Goal: Complete application form

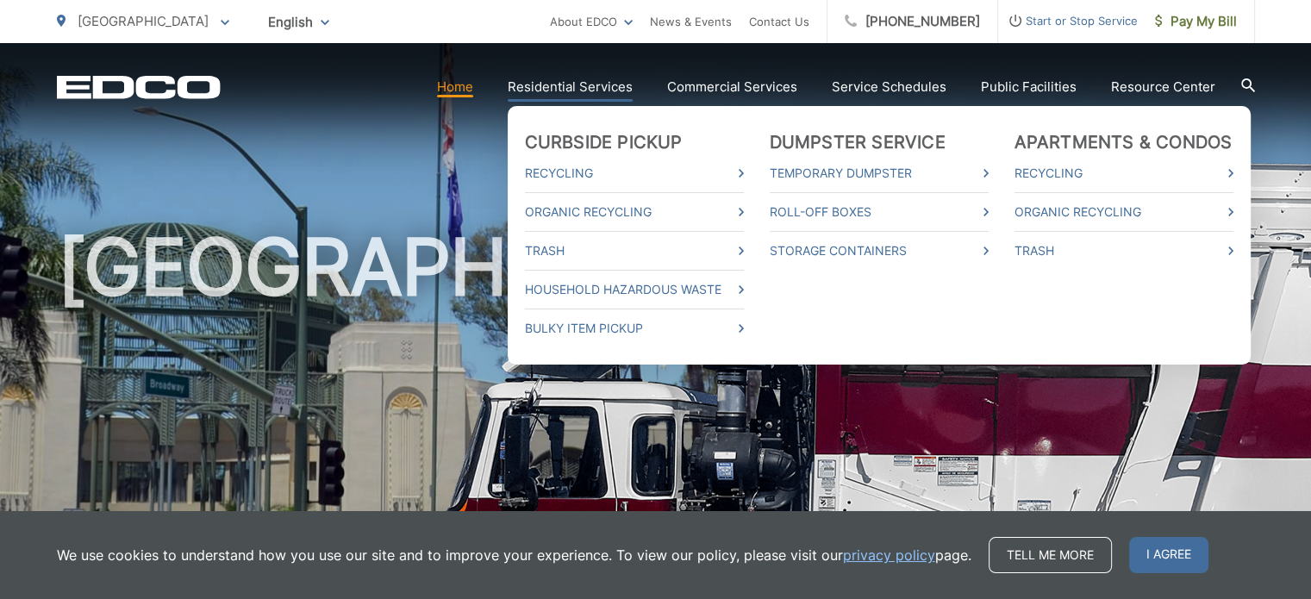
click at [533, 92] on link "Residential Services" at bounding box center [570, 87] width 125 height 21
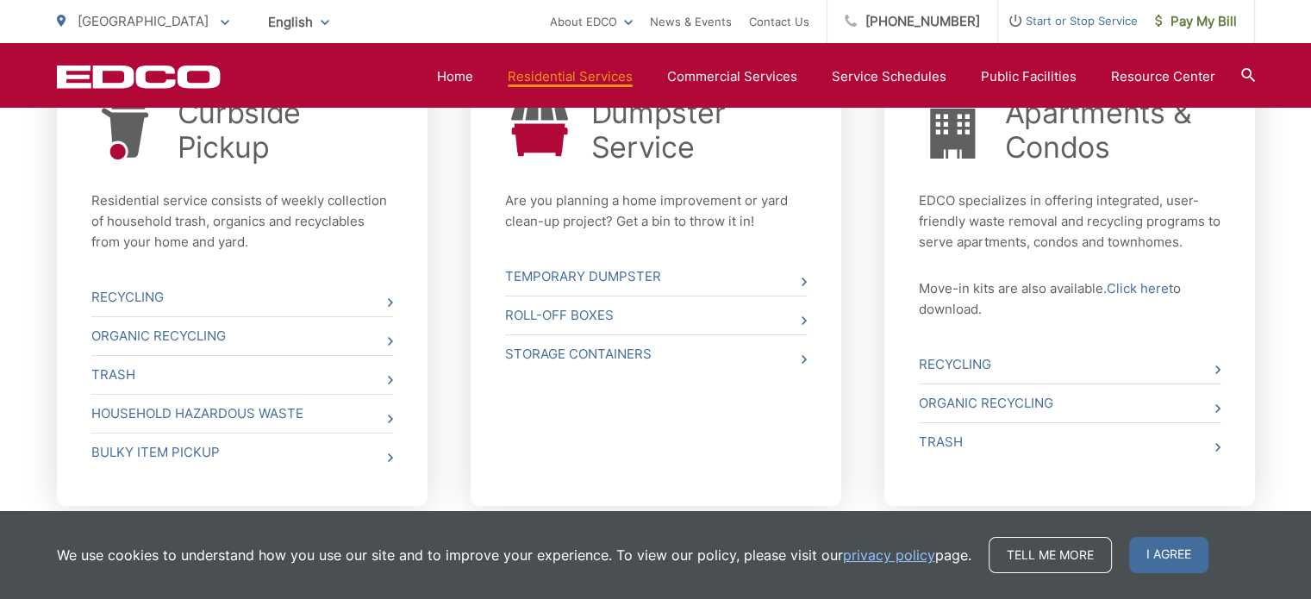
scroll to position [748, 0]
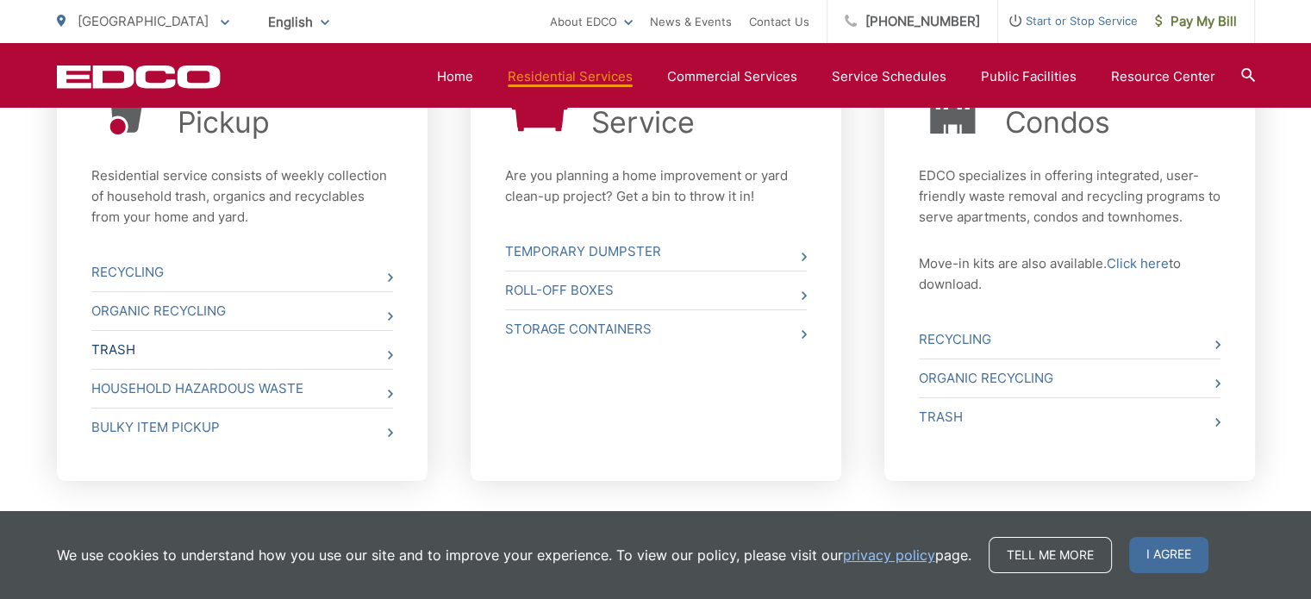
click at [124, 340] on link "Trash" at bounding box center [242, 350] width 302 height 38
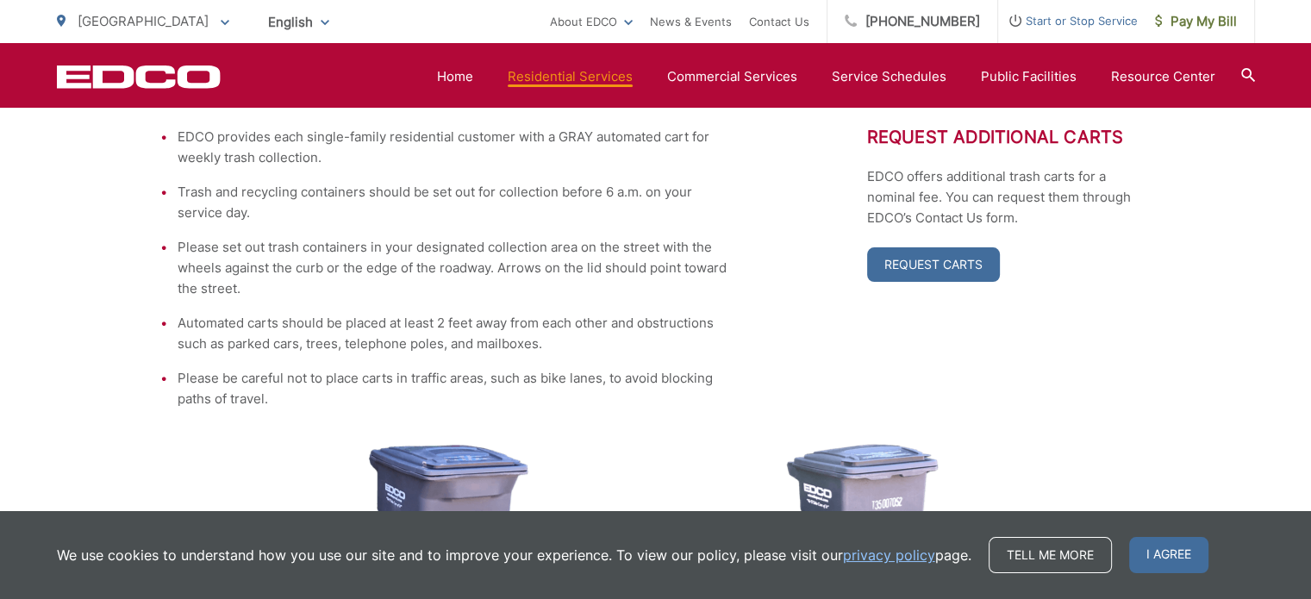
scroll to position [315, 0]
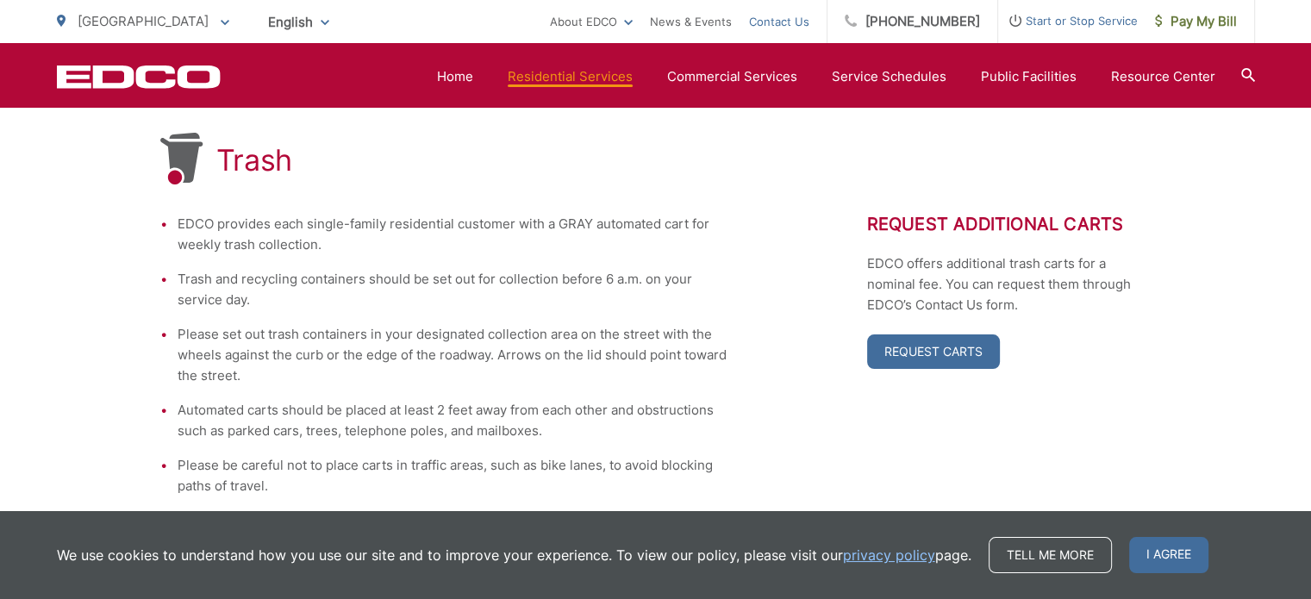
click at [790, 20] on link "Contact Us" at bounding box center [779, 21] width 60 height 21
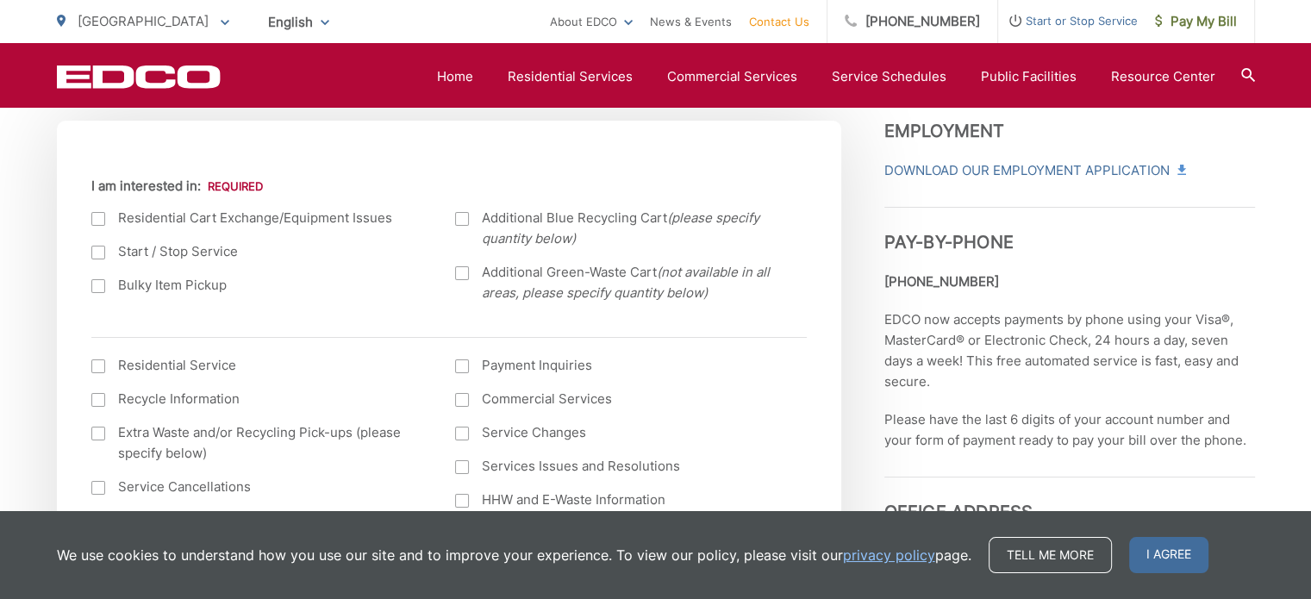
scroll to position [618, 0]
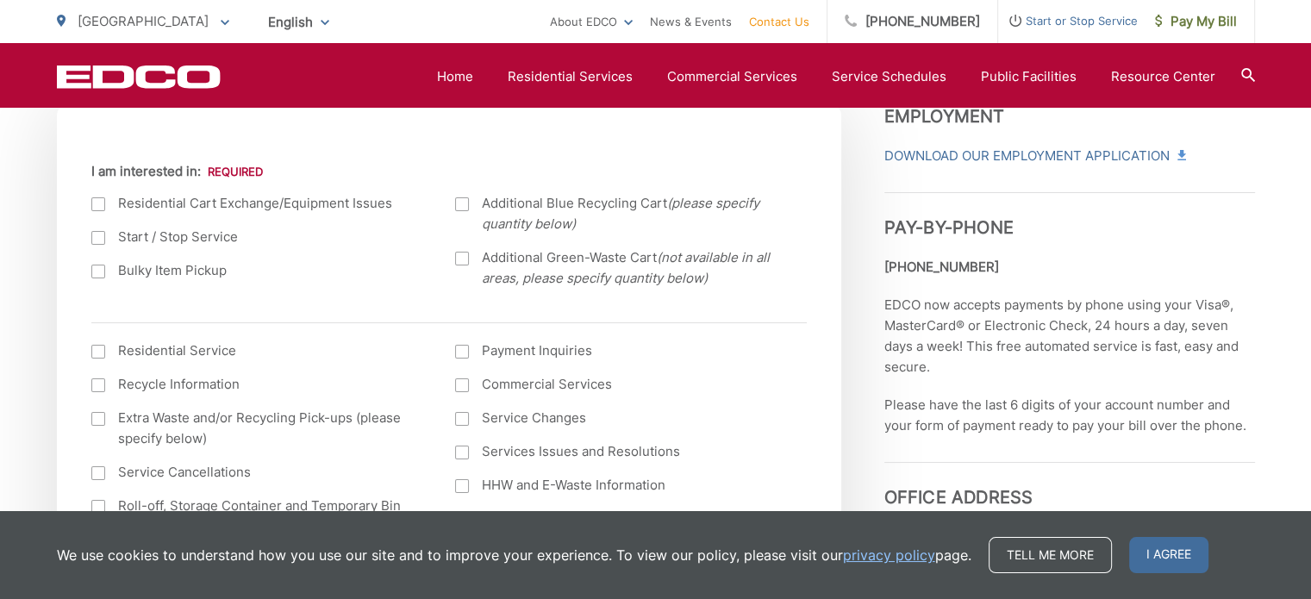
click at [100, 237] on div at bounding box center [98, 238] width 14 height 14
click at [0, 0] on input "Start / Stop Service" at bounding box center [0, 0] width 0 height 0
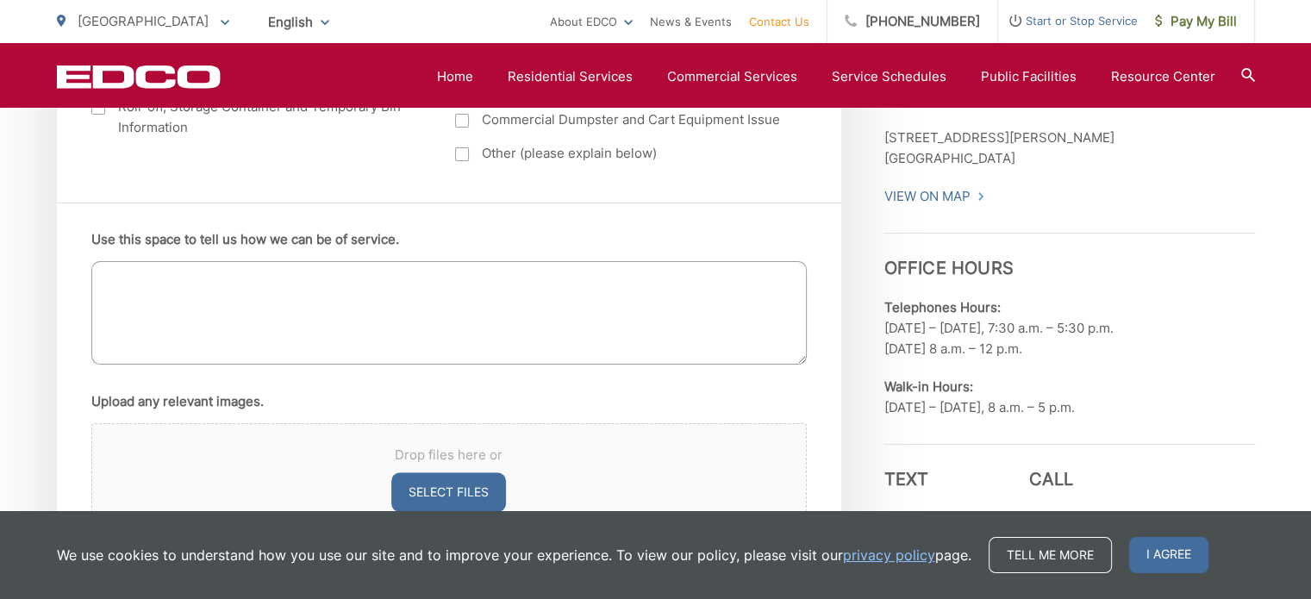
scroll to position [1020, 0]
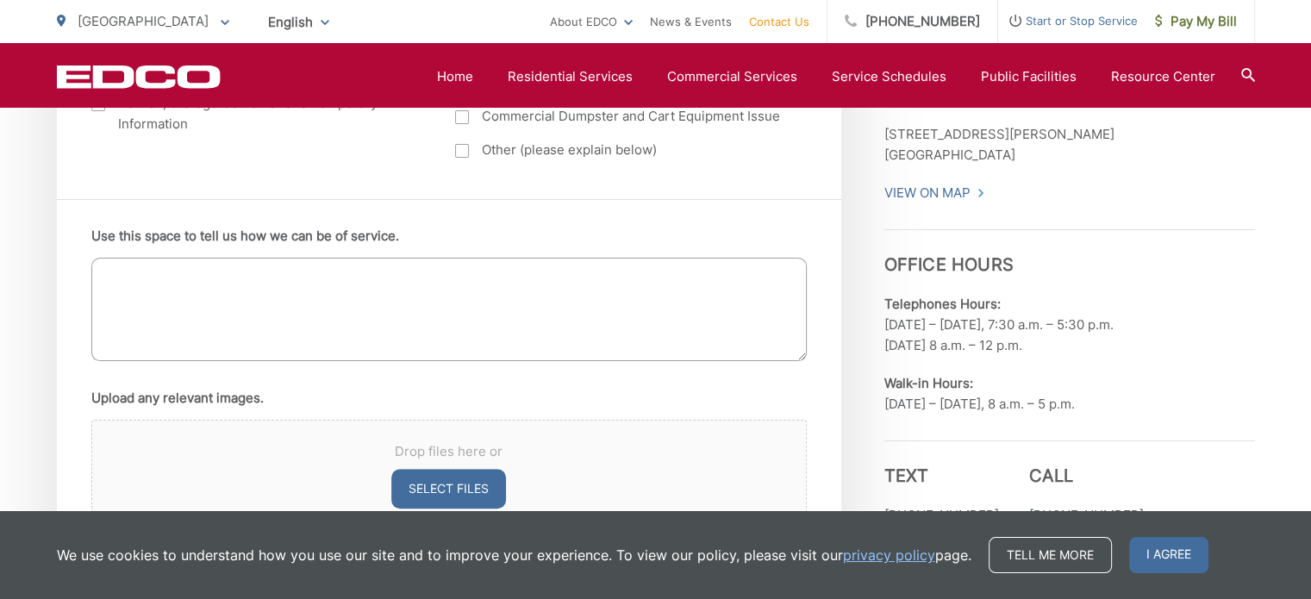
click at [243, 298] on textarea "Use this space to tell us how we can be of service." at bounding box center [448, 309] width 715 height 103
click at [337, 278] on textarea "I just purchased a house in Escondido, and need to" at bounding box center [448, 309] width 715 height 103
click at [427, 280] on textarea "I just purchased a house in Escondido and need to" at bounding box center [448, 309] width 715 height 103
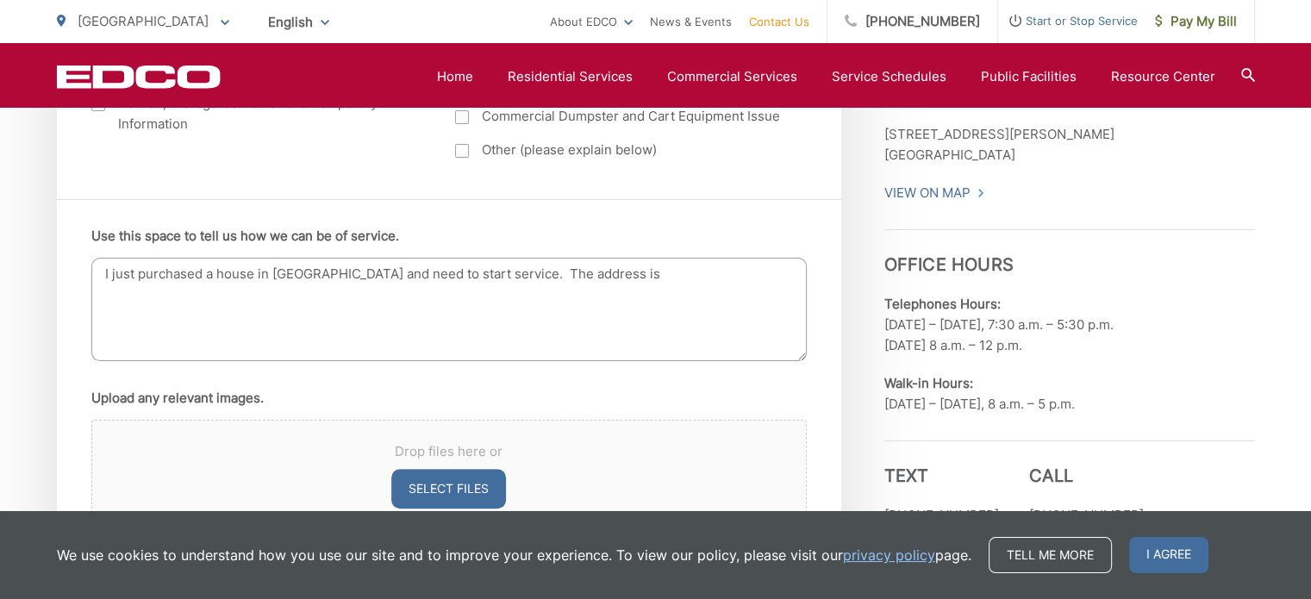
paste textarea "3023 Wohlford Drive"
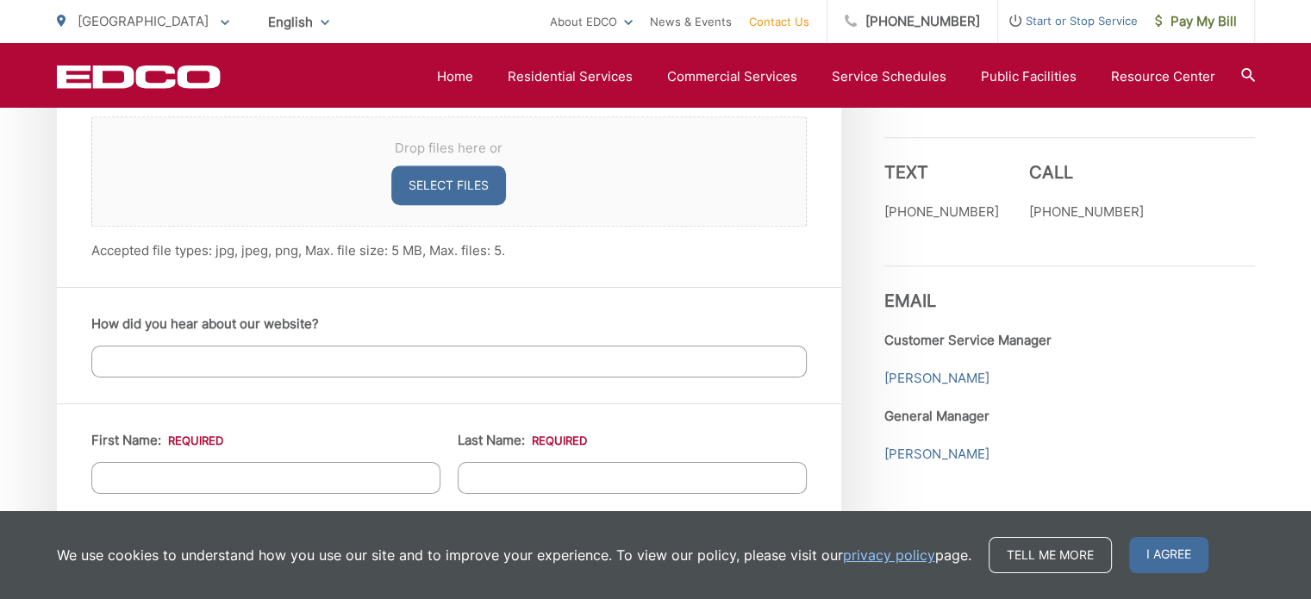
scroll to position [1482, 0]
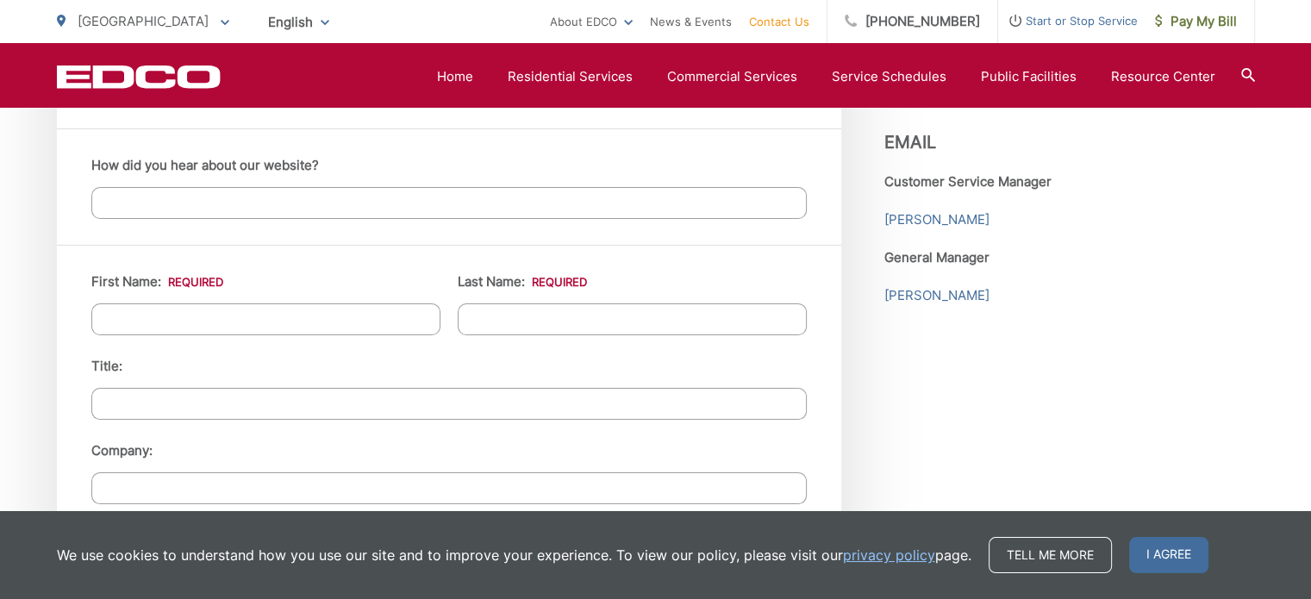
type textarea "I just purchased a house in Escondido and need to start service. The address is…"
click at [478, 203] on input "How did you hear about our website?" at bounding box center [448, 203] width 715 height 32
type input "o"
type input "google"
click at [388, 296] on li "First Name: *" at bounding box center [265, 303] width 349 height 64
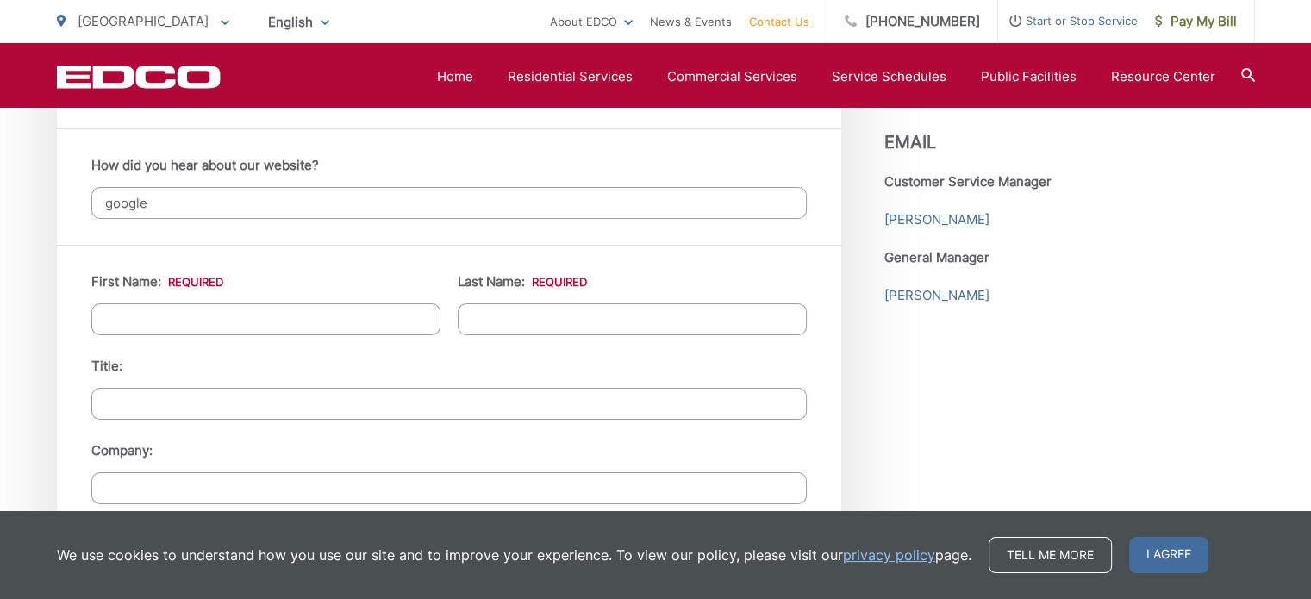
click at [383, 312] on input "First Name: *" at bounding box center [265, 319] width 349 height 32
type input "Rasmiya"
click at [525, 313] on input "Last Name: *" at bounding box center [632, 319] width 349 height 32
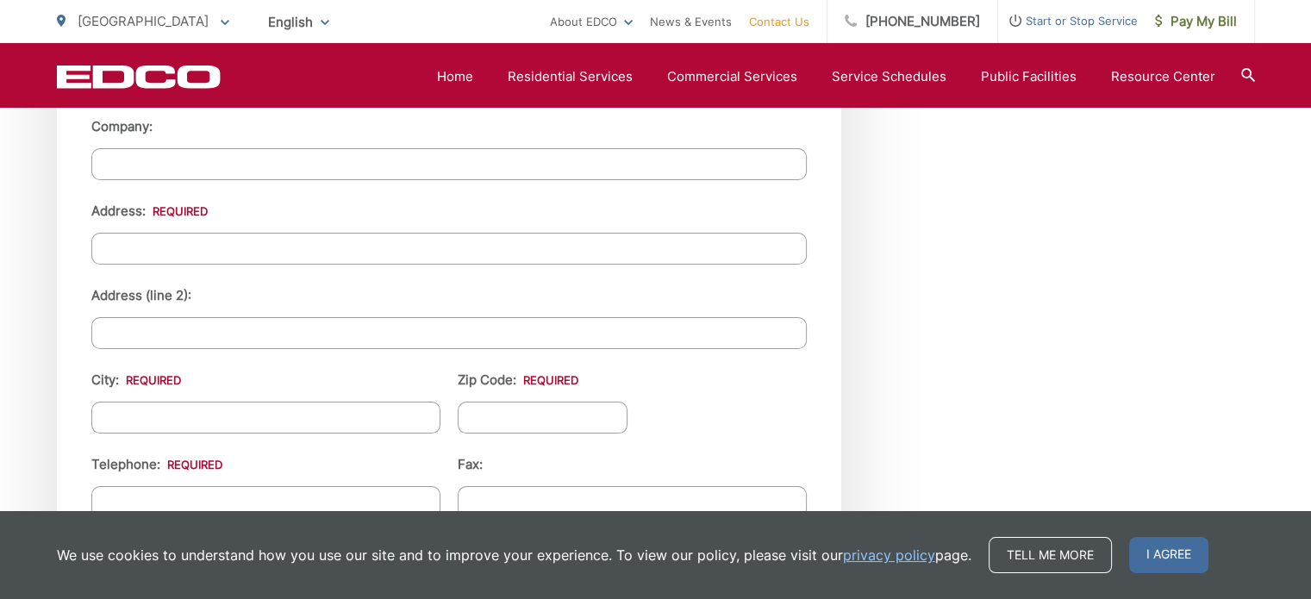
scroll to position [1814, 0]
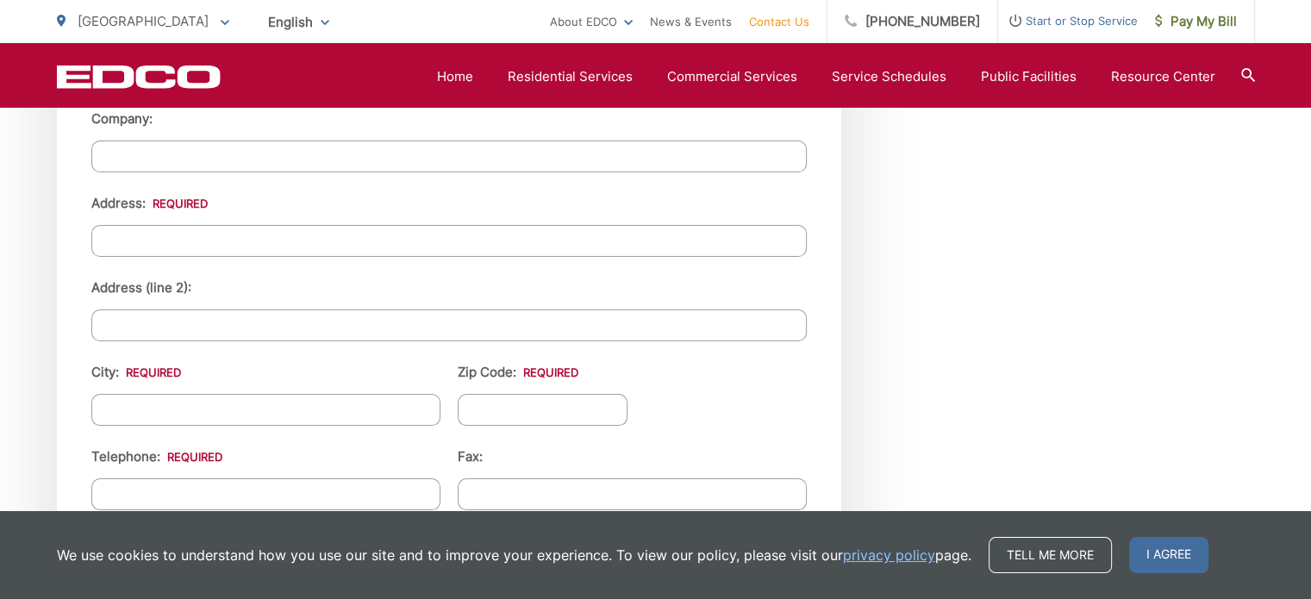
type input "Masoud"
click at [286, 237] on input "Address: *" at bounding box center [448, 241] width 715 height 32
paste input "3023 Wohlford Drive"
type input "3023 Wohlford Drive"
click at [219, 394] on input "City: *" at bounding box center [265, 410] width 349 height 32
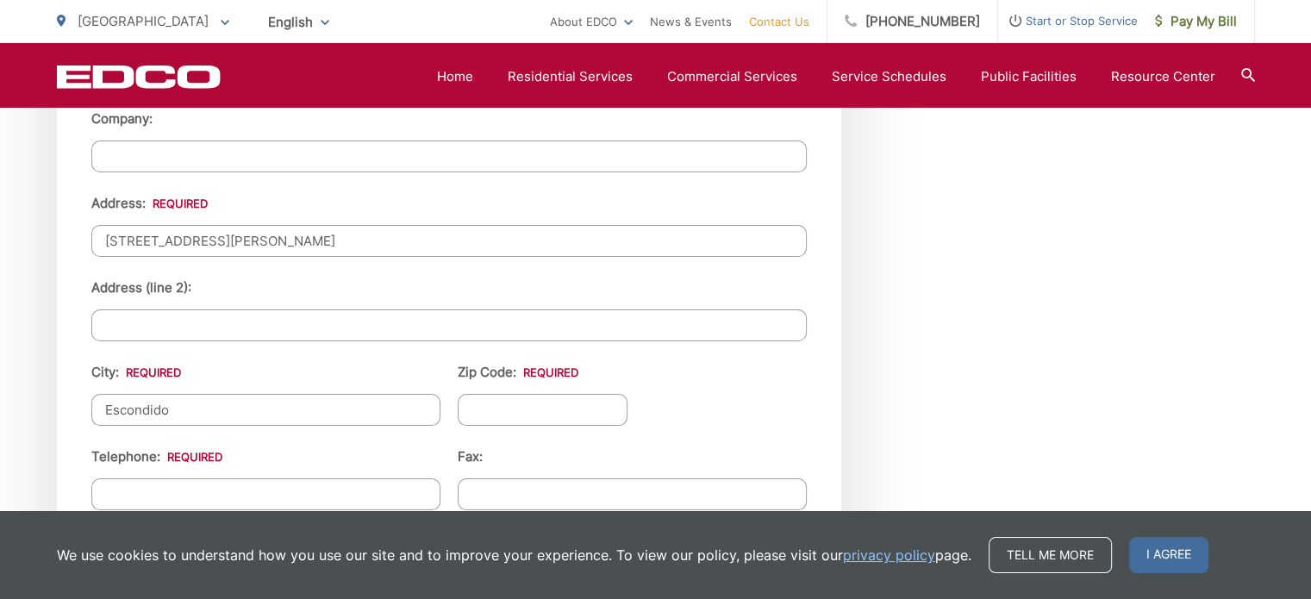
type input "Escondido"
click at [544, 407] on input "Zip Code: *" at bounding box center [543, 410] width 171 height 32
type input "92027"
click at [148, 502] on input "(___) ___-____" at bounding box center [265, 494] width 349 height 32
type input "(202) 847-9924"
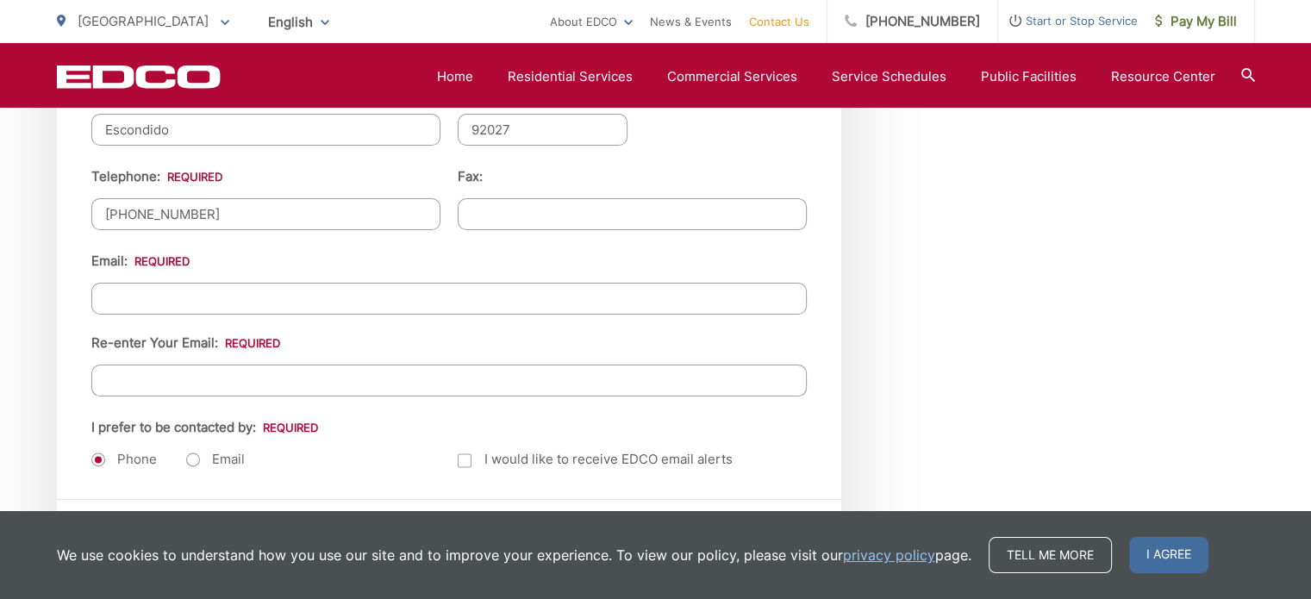
scroll to position [2098, 0]
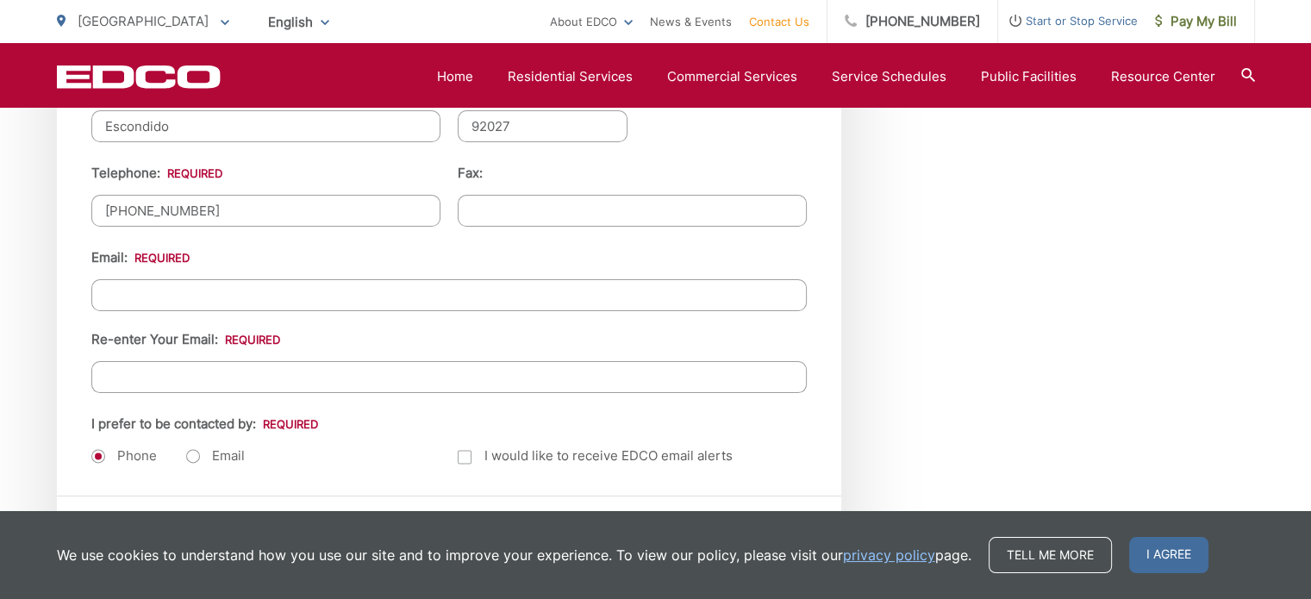
click at [219, 297] on input "Email *" at bounding box center [448, 295] width 715 height 32
type input "rasmiya@gmail.com"
click at [228, 367] on input "Re-enter Your Email:" at bounding box center [448, 377] width 715 height 32
type input "rasmiya@gmail.com"
click at [187, 447] on label "Email" at bounding box center [215, 455] width 59 height 17
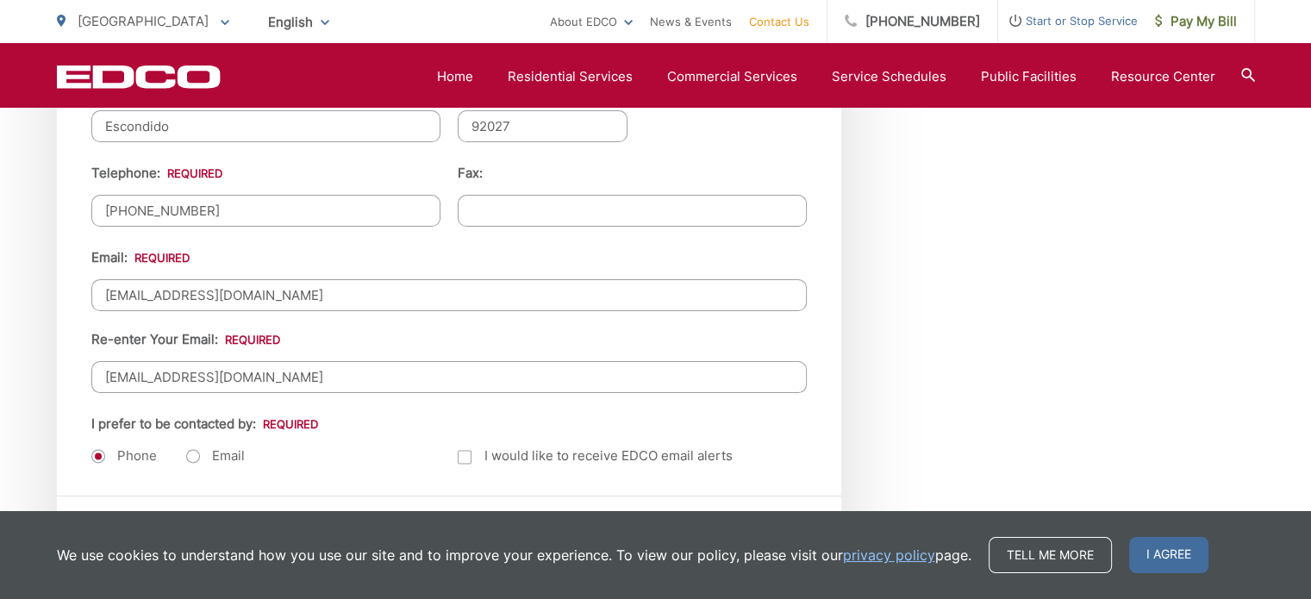
radio input "true"
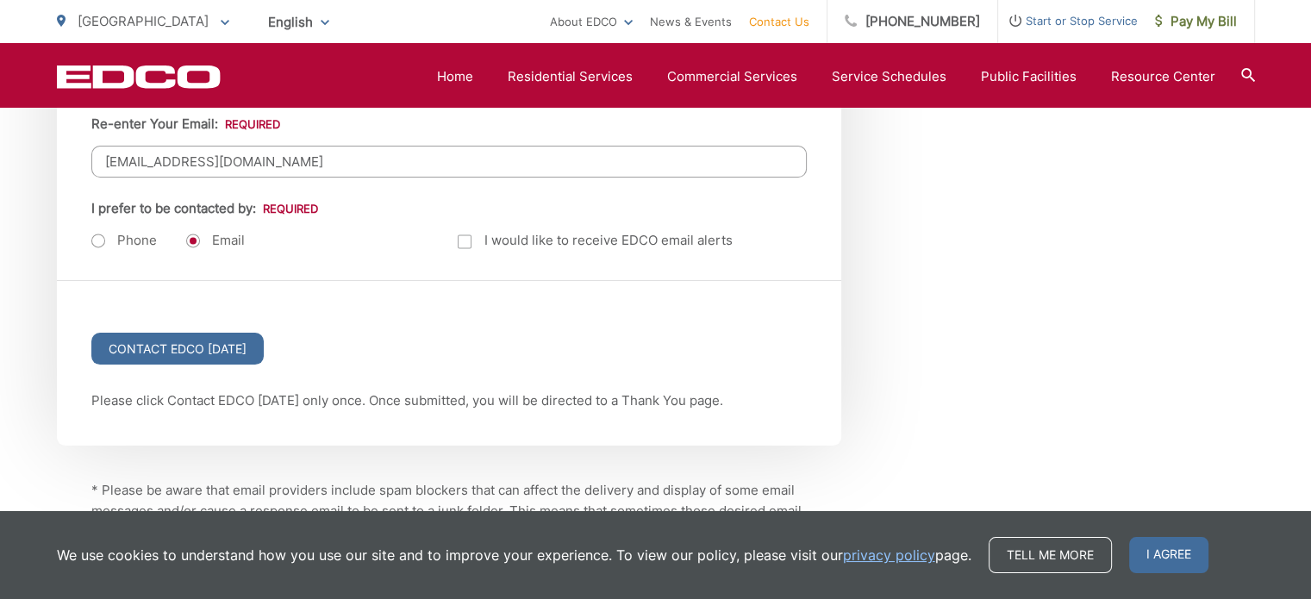
click at [463, 234] on div at bounding box center [465, 241] width 14 height 14
click at [0, 0] on input "Email Alerts" at bounding box center [0, 0] width 0 height 0
click at [159, 337] on input "Contact EDCO Today" at bounding box center [177, 349] width 172 height 32
